Goal: Task Accomplishment & Management: Manage account settings

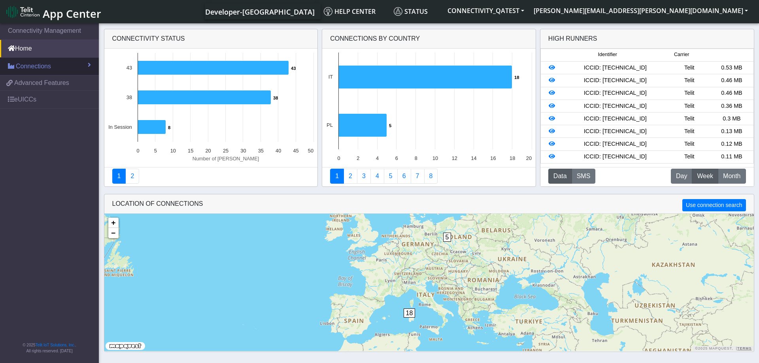
click at [82, 64] on link "Connections" at bounding box center [49, 66] width 99 height 17
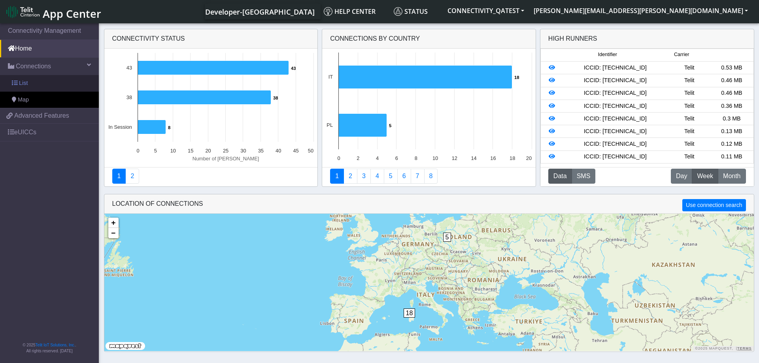
click at [34, 83] on link "List" at bounding box center [49, 83] width 99 height 17
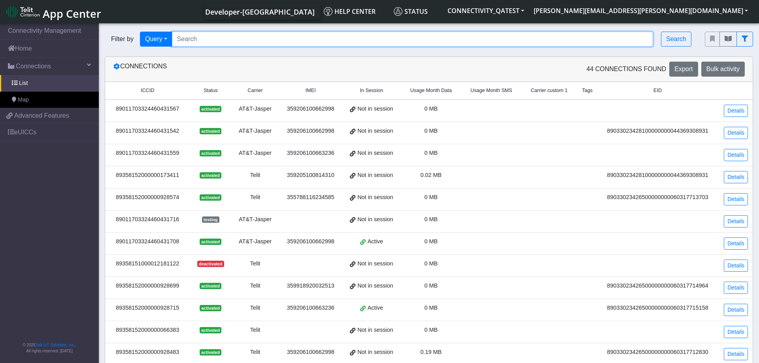
click at [237, 40] on input "Search..." at bounding box center [413, 39] width 482 height 15
paste input "89358152000000173379"
type input "89358152000000173379"
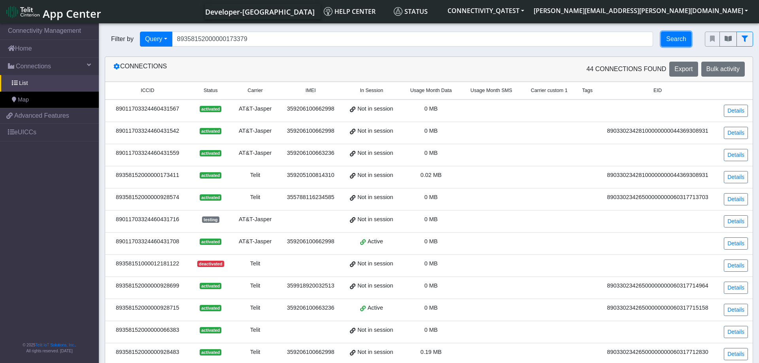
click at [685, 36] on button "Search" at bounding box center [676, 39] width 30 height 15
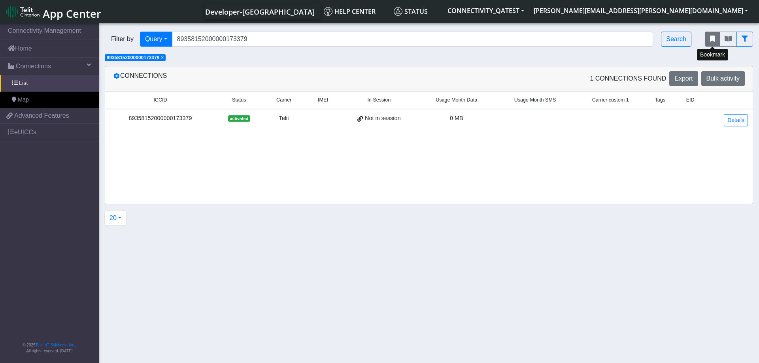
click at [714, 40] on icon "fitlers menu" at bounding box center [712, 39] width 5 height 6
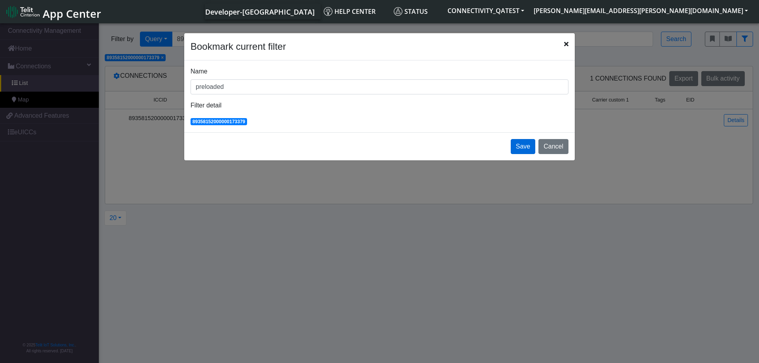
type input "preloaded"
click at [528, 144] on button "Save" at bounding box center [523, 146] width 25 height 15
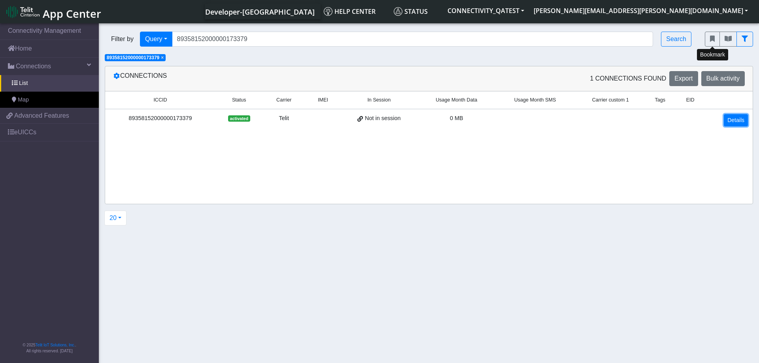
click at [734, 118] on link "Details" at bounding box center [736, 120] width 24 height 12
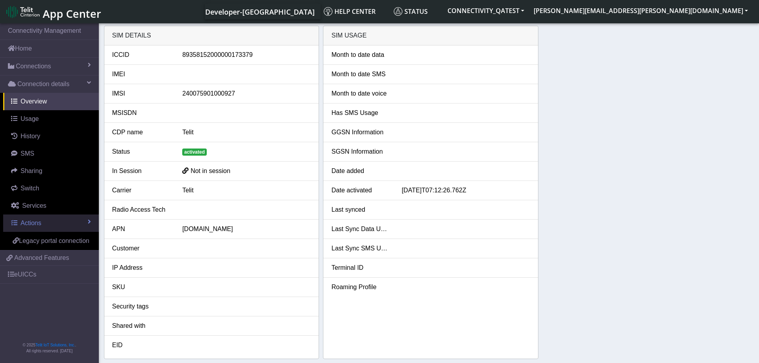
click at [54, 219] on link "Actions" at bounding box center [51, 223] width 96 height 17
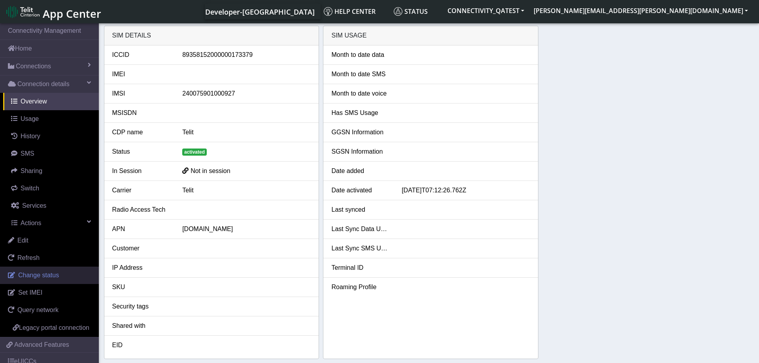
click at [50, 271] on link "Change status" at bounding box center [49, 275] width 99 height 17
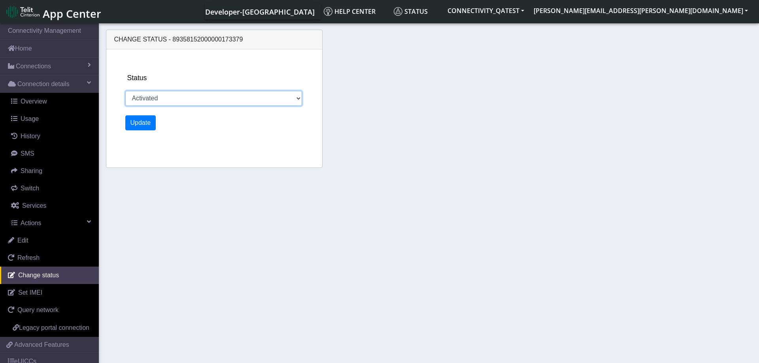
select select "deactivated"
click option "Deactivated" at bounding box center [0, 0] width 0 height 0
click at [139, 123] on button "Update" at bounding box center [140, 122] width 31 height 15
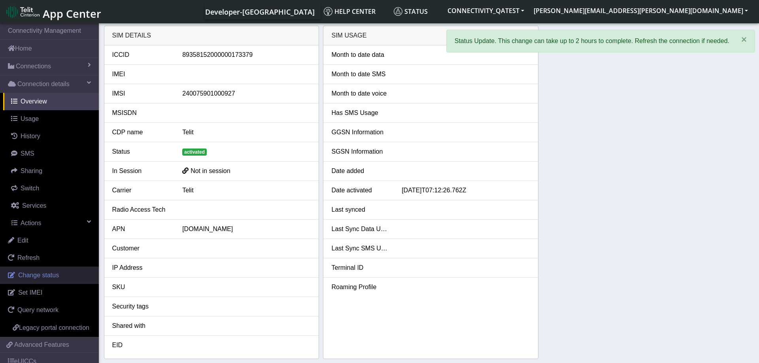
click at [57, 273] on span "Change status" at bounding box center [38, 275] width 41 height 7
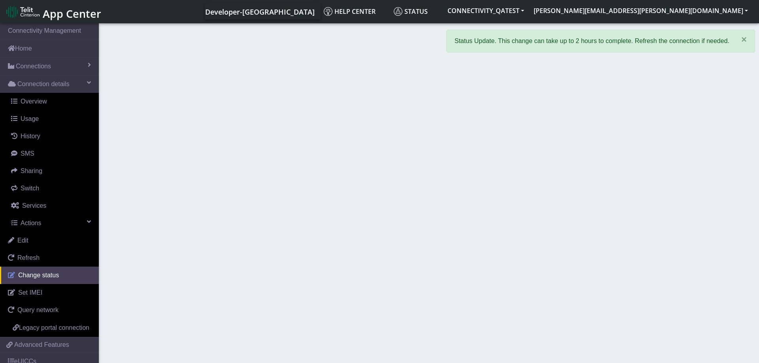
select select "activated"
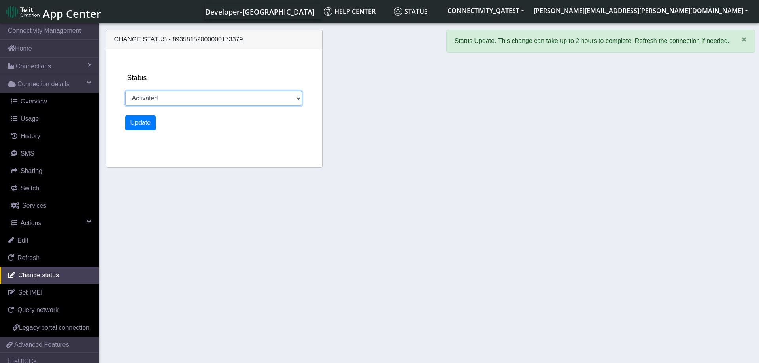
click at [125, 91] on select "Activated Deactivated Blocked" at bounding box center [213, 98] width 177 height 15
click option "Activated" at bounding box center [0, 0] width 0 height 0
click at [141, 121] on button "Update" at bounding box center [140, 122] width 31 height 15
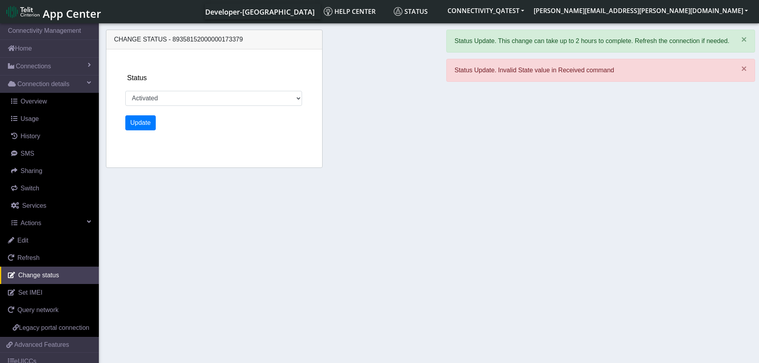
click at [448, 135] on div "Change status - 89358152000000173379 Status Activated Deactivated Blocked Update" at bounding box center [429, 100] width 651 height 149
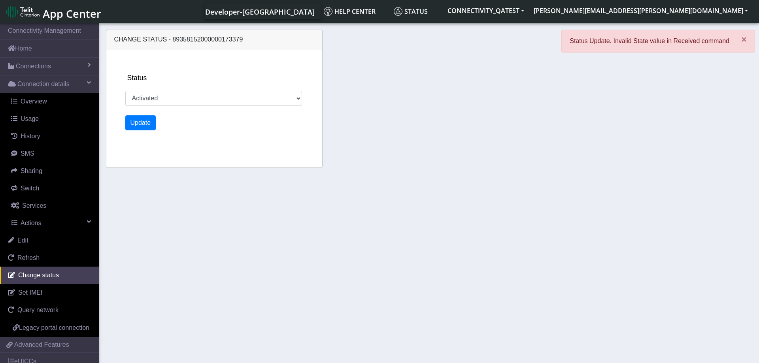
click at [479, 172] on div "Change status - 89358152000000173379 Status Activated Deactivated Blocked Update" at bounding box center [429, 100] width 651 height 149
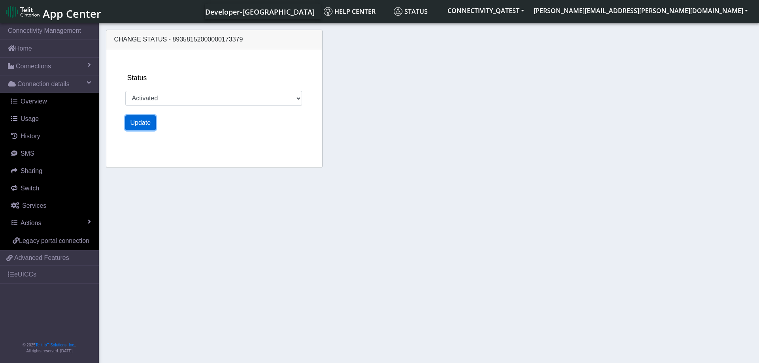
click at [131, 124] on button "Update" at bounding box center [140, 122] width 31 height 15
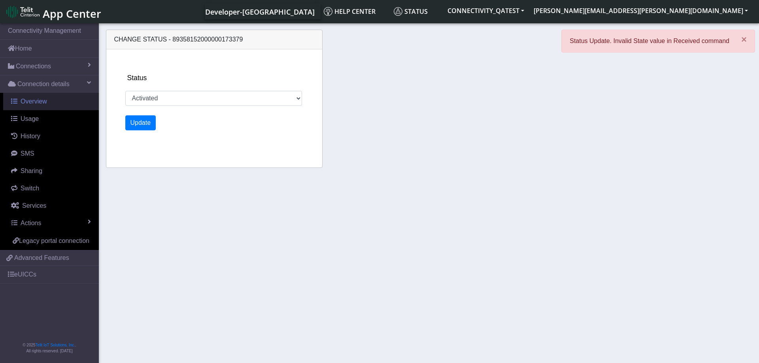
click at [45, 98] on span "Overview" at bounding box center [34, 101] width 26 height 7
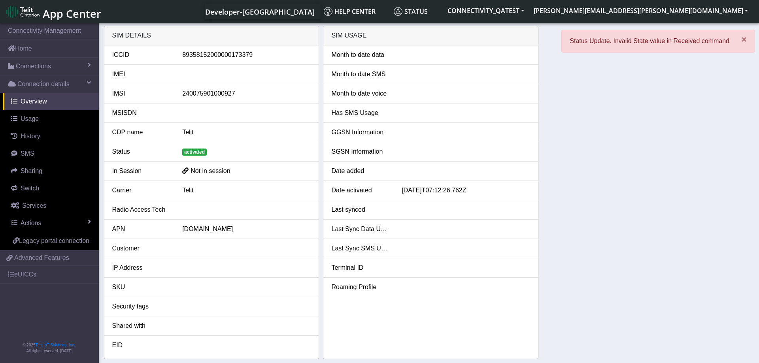
click at [711, 195] on div "SIM details ICCID 89358152000000173379 IMEI IMSI 240075901000927 MSISDN CDP nam…" at bounding box center [429, 193] width 651 height 334
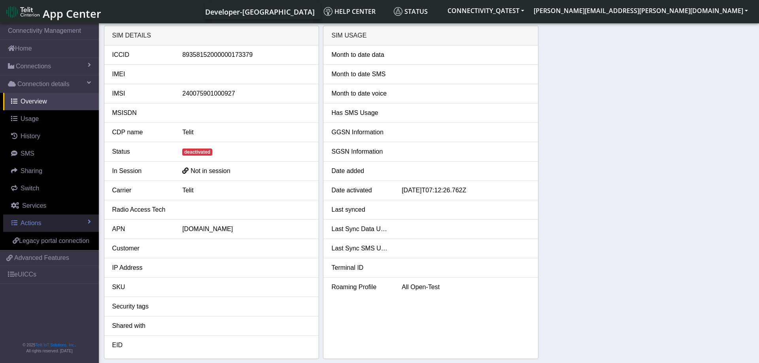
click at [40, 218] on link "Actions" at bounding box center [51, 223] width 96 height 17
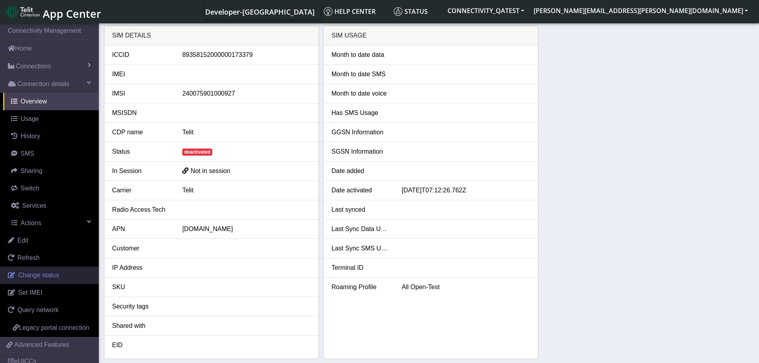
click at [41, 276] on span "Change status" at bounding box center [38, 275] width 41 height 7
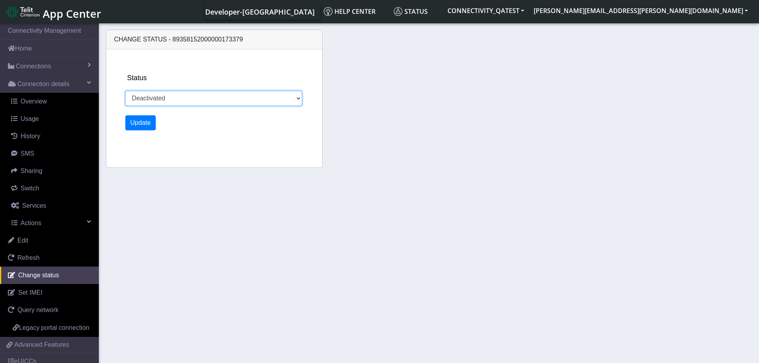
click at [125, 91] on select "Activated Deactivated Blocked" at bounding box center [213, 98] width 177 height 15
select select "activated"
click option "Activated" at bounding box center [0, 0] width 0 height 0
click at [142, 123] on button "Update" at bounding box center [140, 122] width 31 height 15
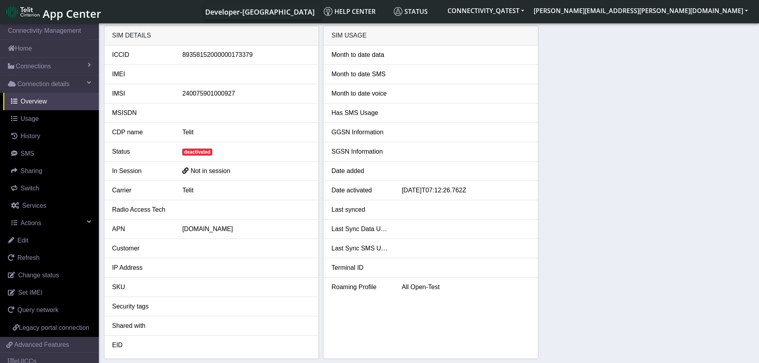
click at [588, 136] on div "SIM details ICCID 89358152000000173379 IMEI IMSI 240075901000927 MSISDN CDP nam…" at bounding box center [429, 193] width 651 height 334
